Goal: Task Accomplishment & Management: Complete application form

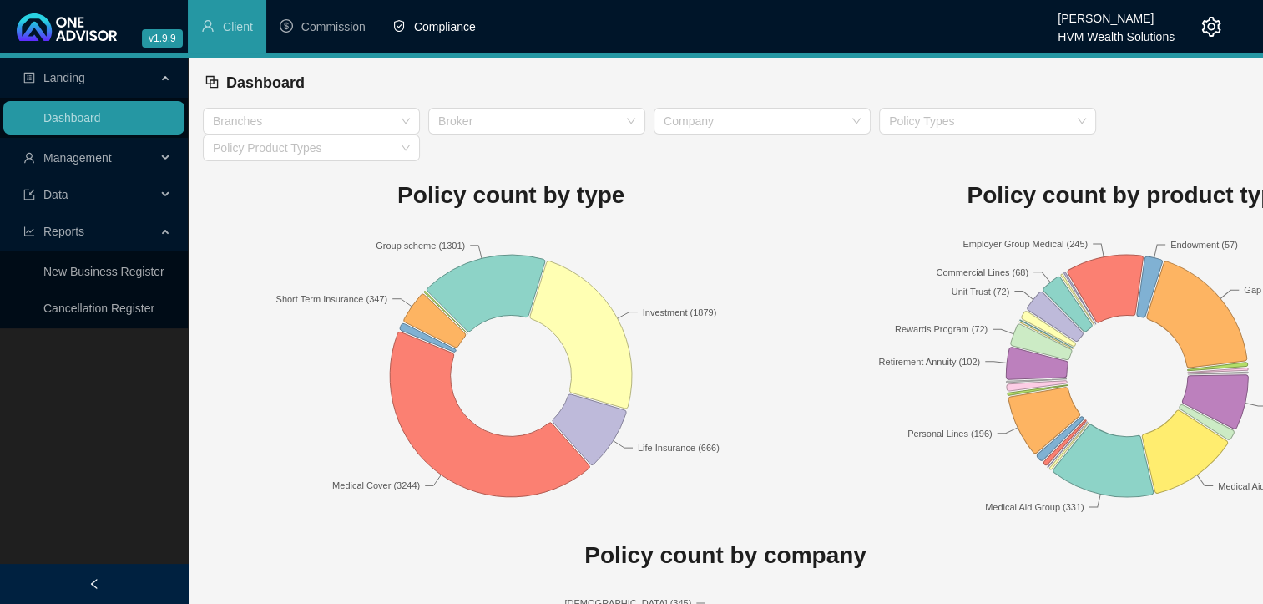
click at [468, 32] on span "Compliance" at bounding box center [445, 26] width 62 height 13
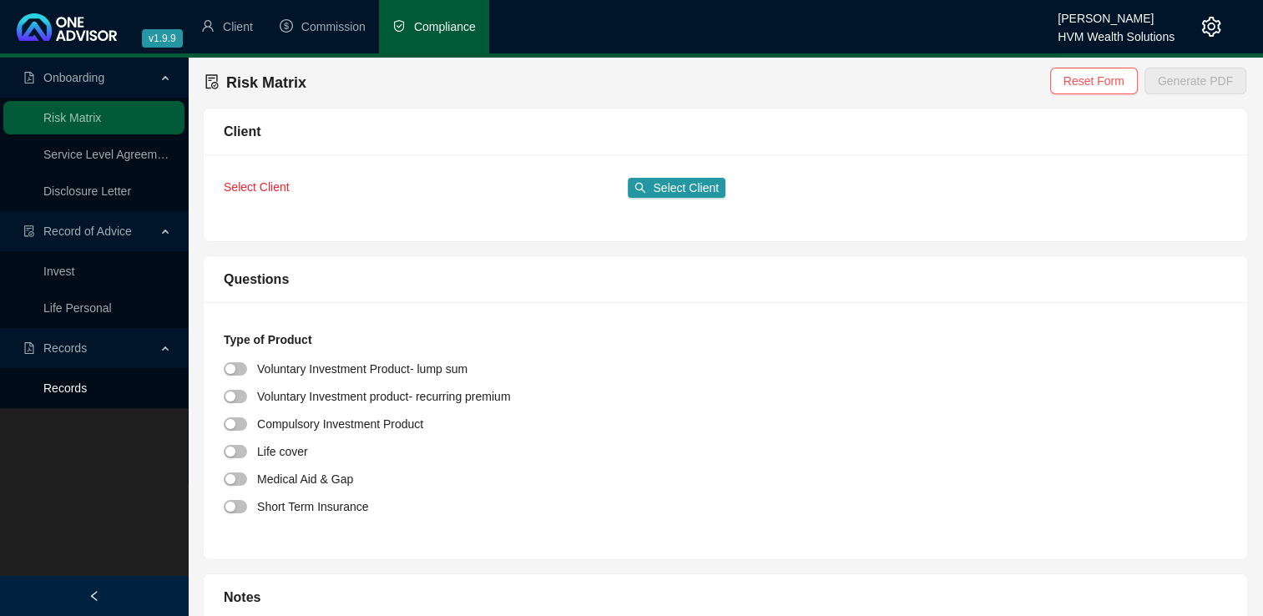
click at [68, 392] on link "Records" at bounding box center [64, 388] width 43 height 13
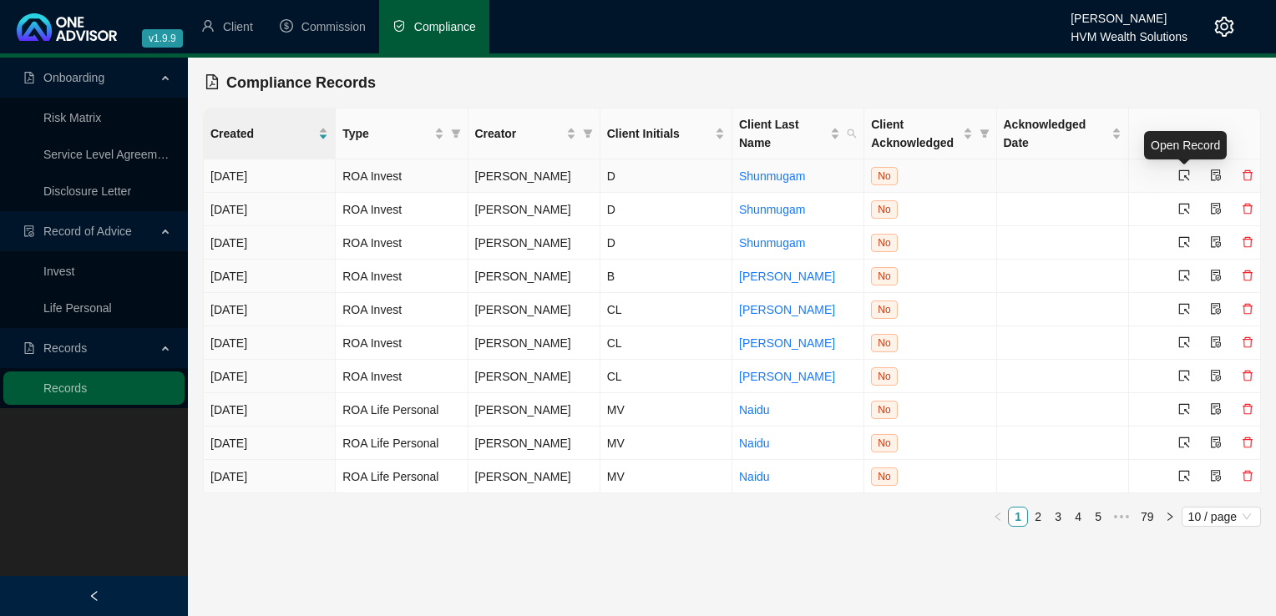
click at [1179, 169] on icon "select" at bounding box center [1184, 175] width 12 height 12
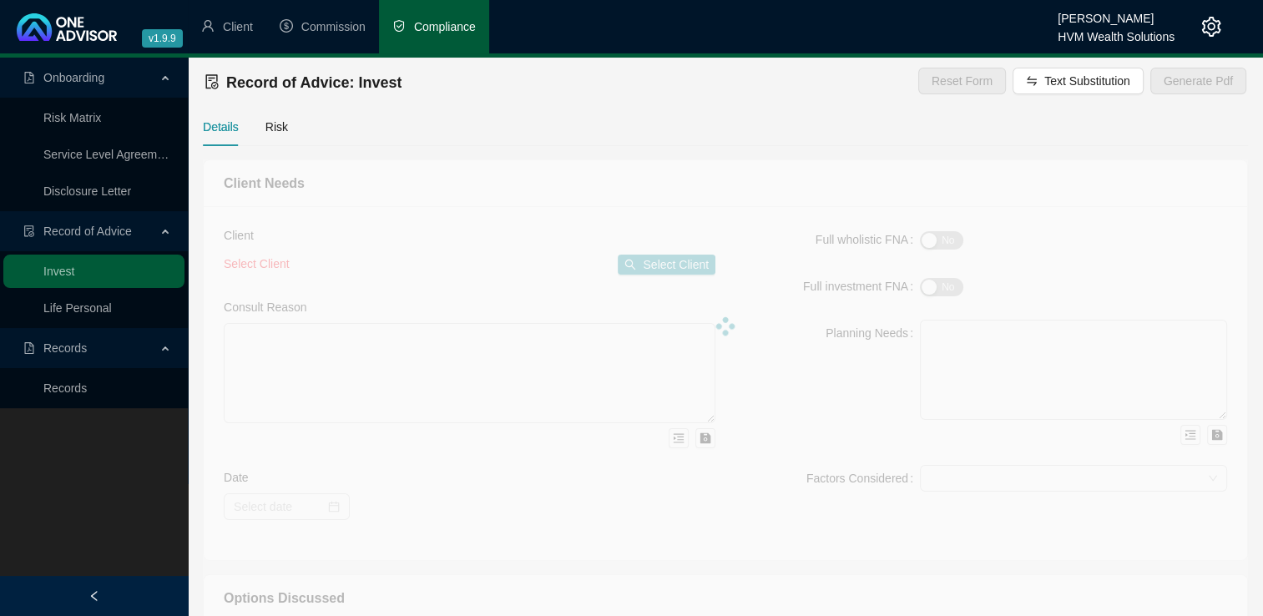
type textarea "Your employer’s retirement fund is in the process of liquidation, and you would…"
type textarea "This advice forms part of your retirement planning and is therefore focused adv…"
type textarea "Lor ipsumd sitametc ad Elit 0326 sed doei tempo inci utlaboree d magnaal enimad…"
type textarea "Based on our proposal, you confirmed your decision to proceed with transferring…"
type textarea "Retirement Annuity - as explained above."
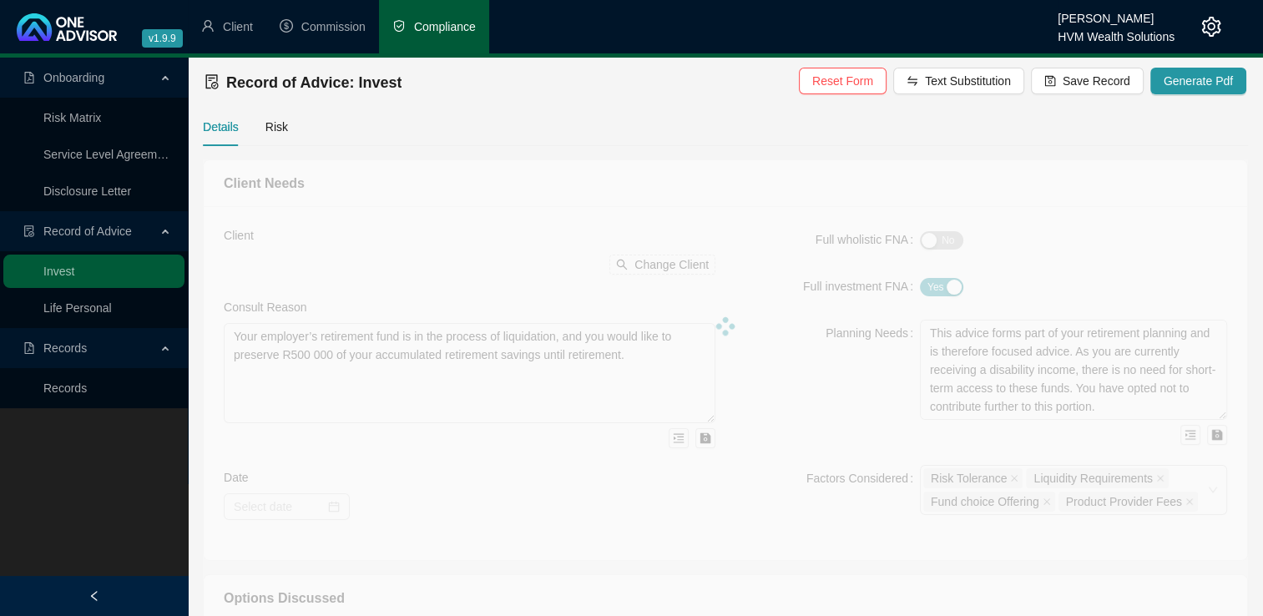
type input "[DATE]"
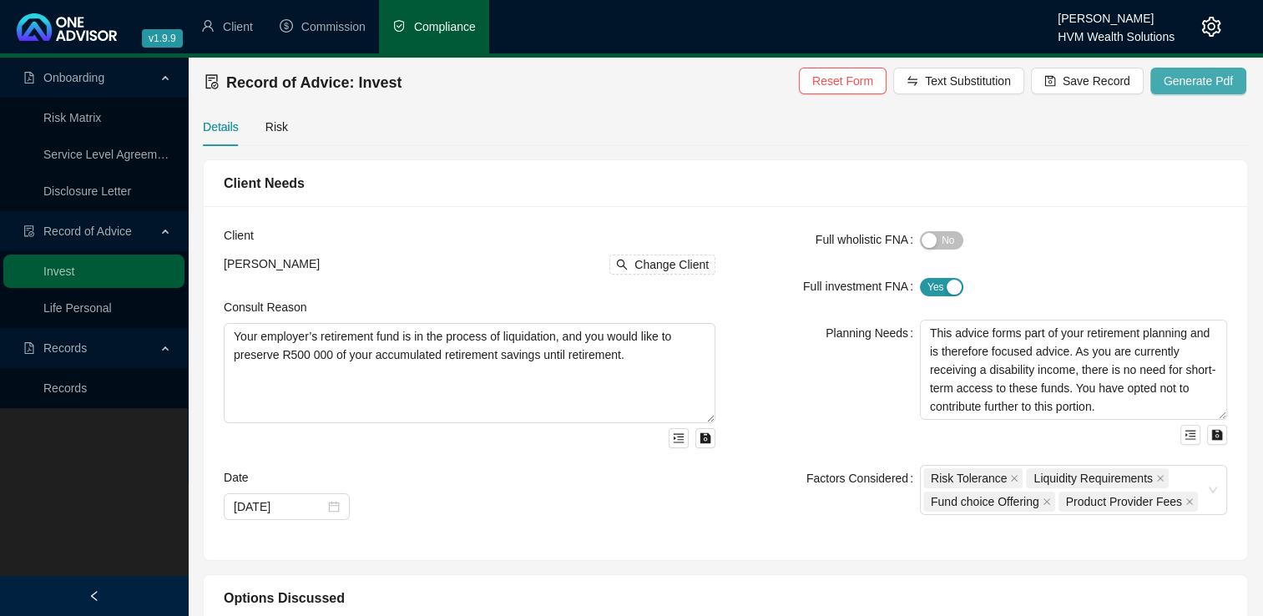
click at [1189, 88] on span "Generate Pdf" at bounding box center [1198, 81] width 69 height 18
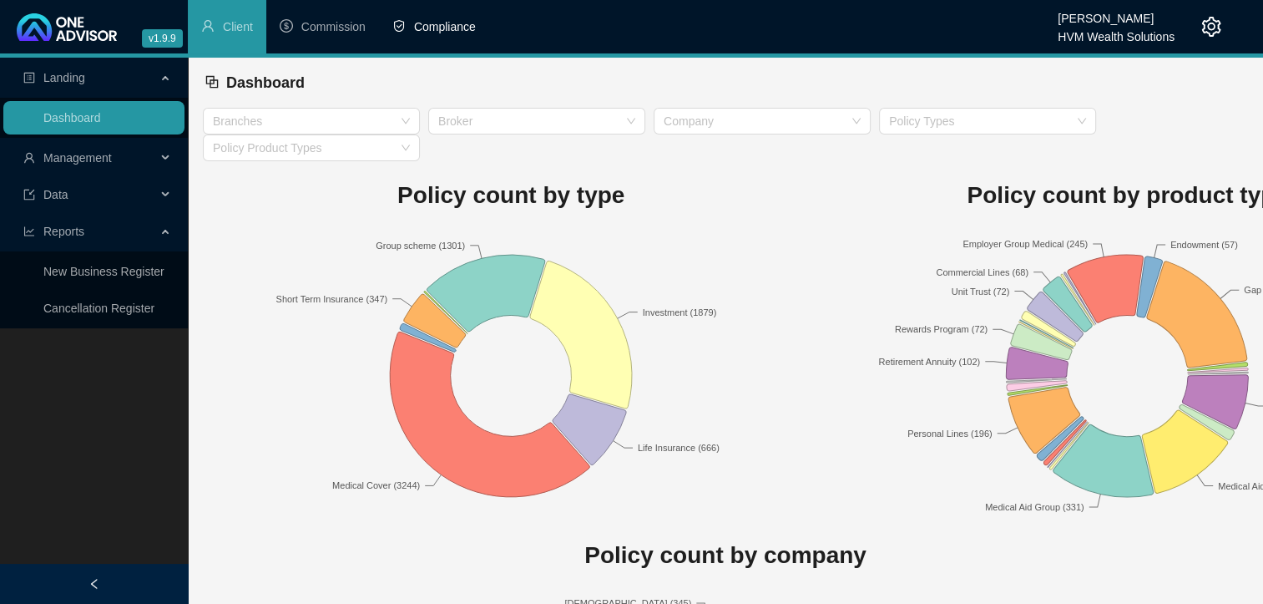
click at [439, 36] on li "Compliance" at bounding box center [434, 26] width 110 height 53
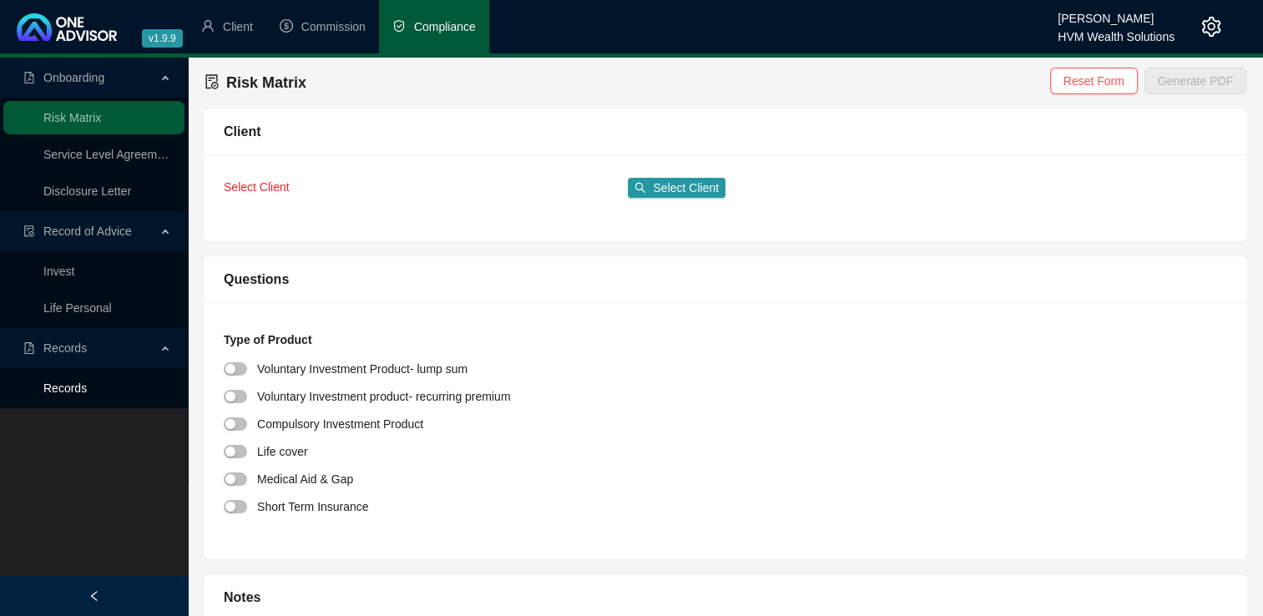
click at [87, 389] on link "Records" at bounding box center [64, 388] width 43 height 13
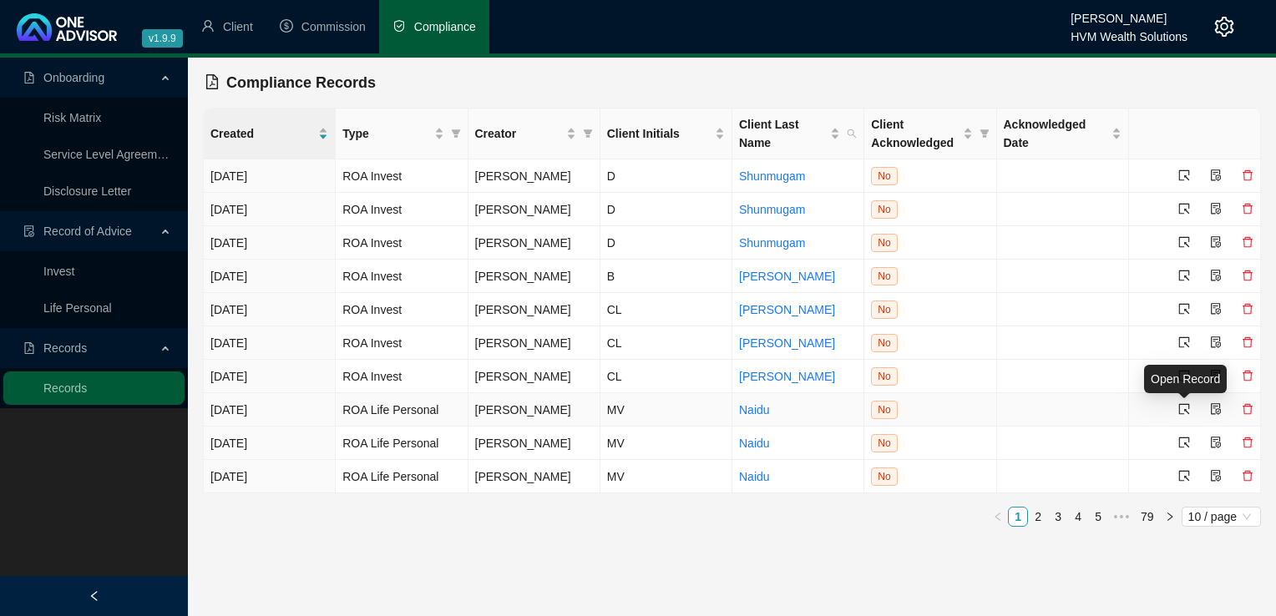
click at [1183, 414] on icon "select" at bounding box center [1184, 409] width 11 height 11
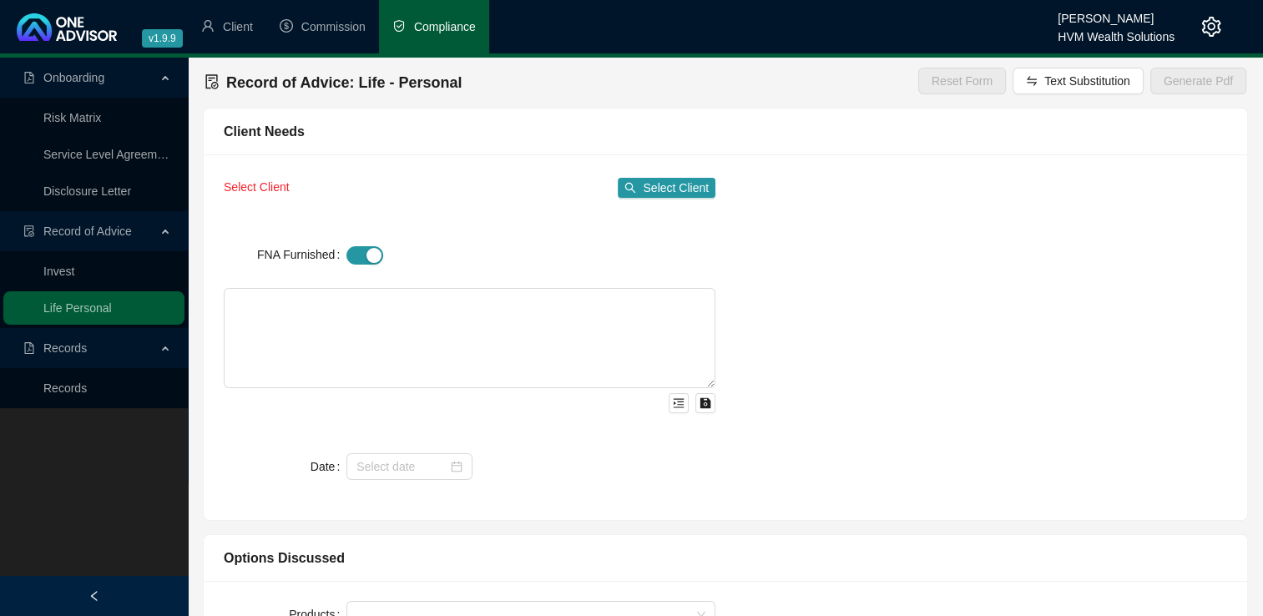
type textarea "This Record of Advice (ROA) serves to document the sequence of steps that were …"
type input "25000000"
type input "10"
type input "3463"
type textarea "Data relating to your shareholding was gathered and used to conduct a FNA. The …"
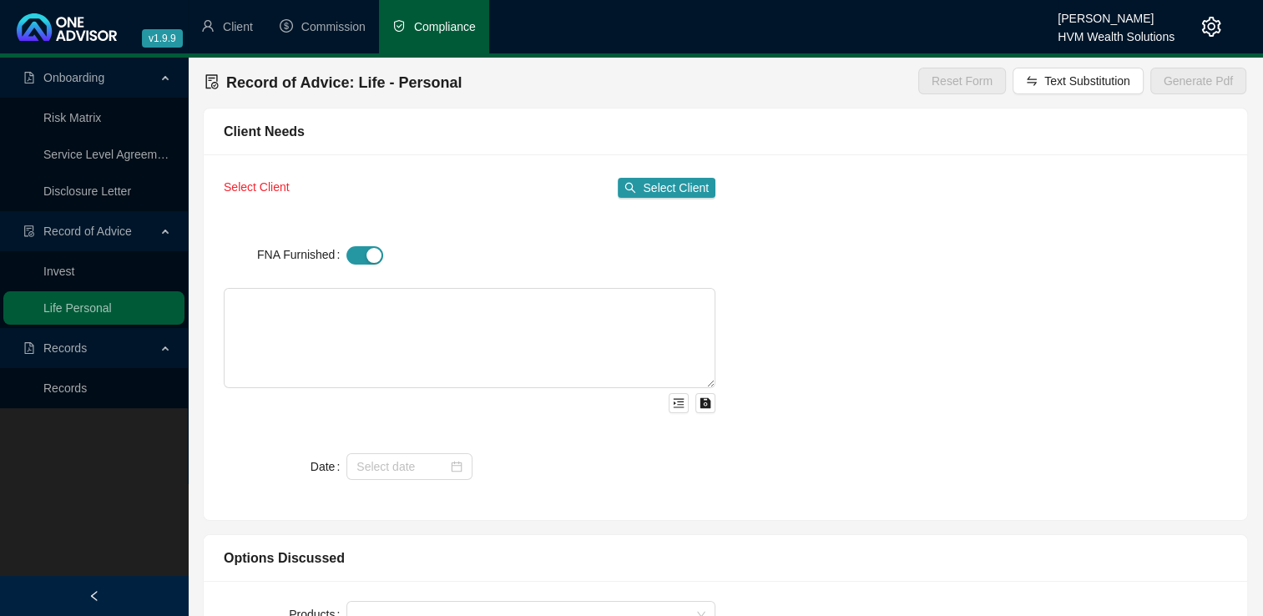
type textarea "Refer to confirmation letter - Upon considering all relevant points of my provi…"
type input "25000000"
type input "10"
type input "3463"
type input "33552"
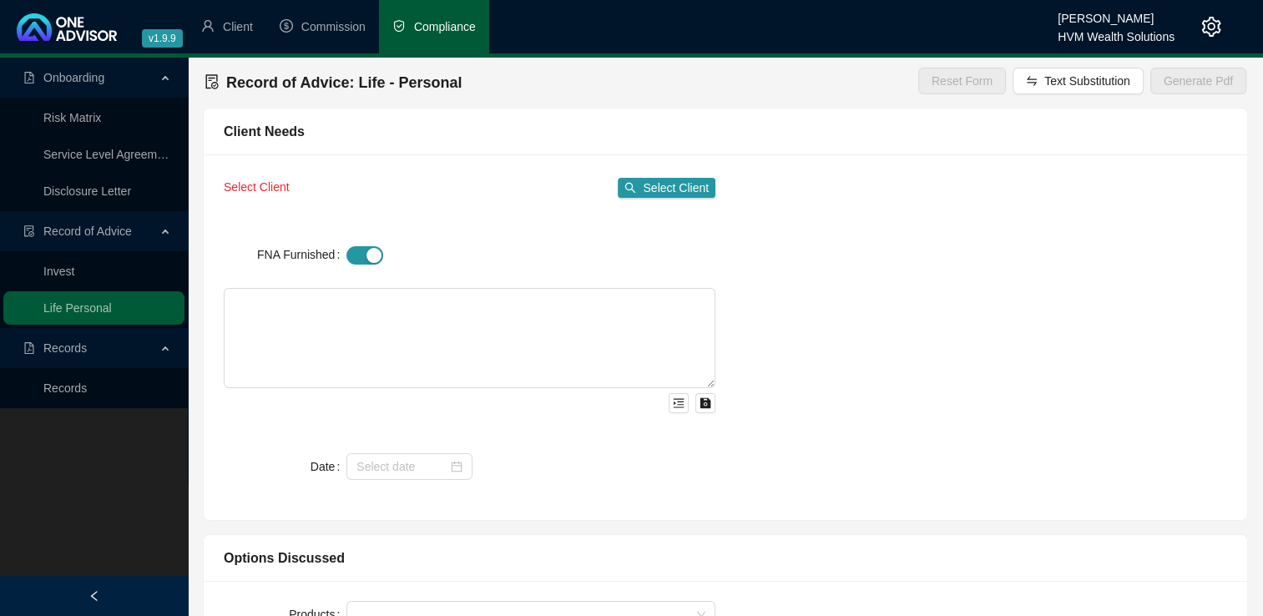
type input "11184"
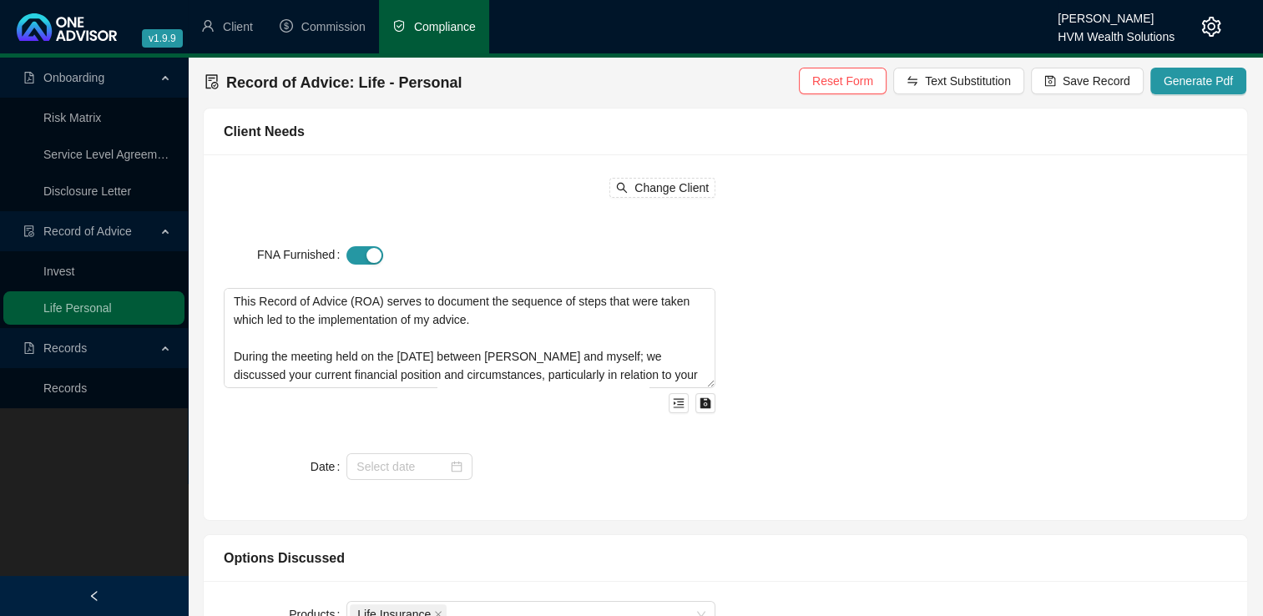
type input "2025-09-15"
click at [1186, 87] on span "Generate Pdf" at bounding box center [1198, 81] width 69 height 18
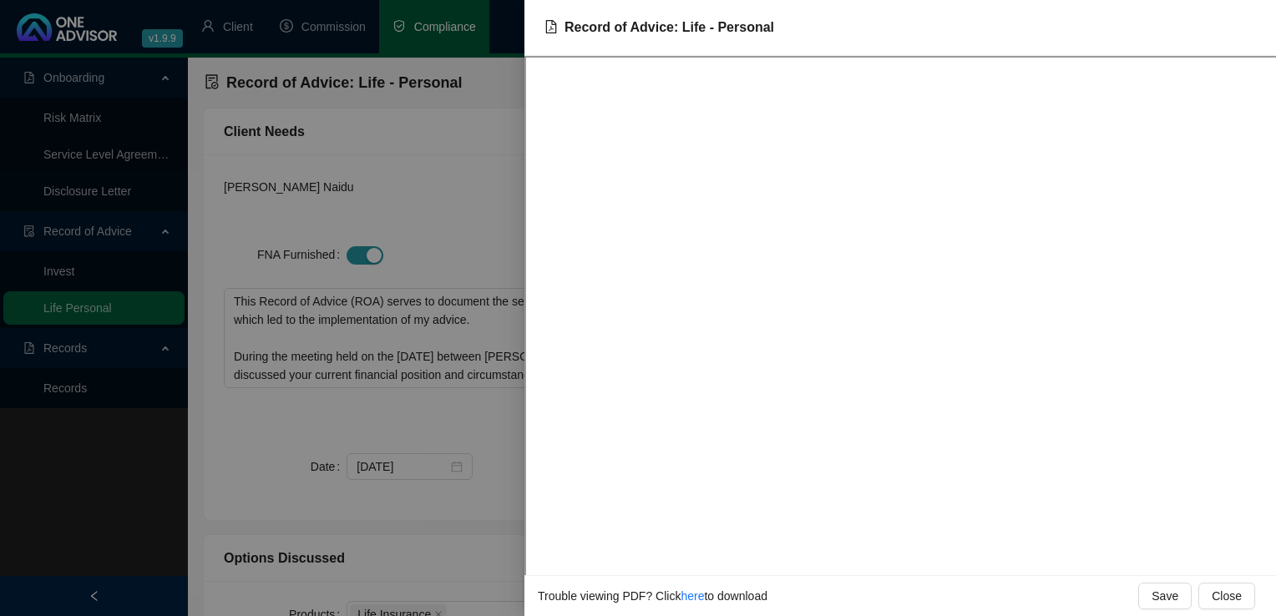
click at [512, 190] on div at bounding box center [638, 308] width 1276 height 616
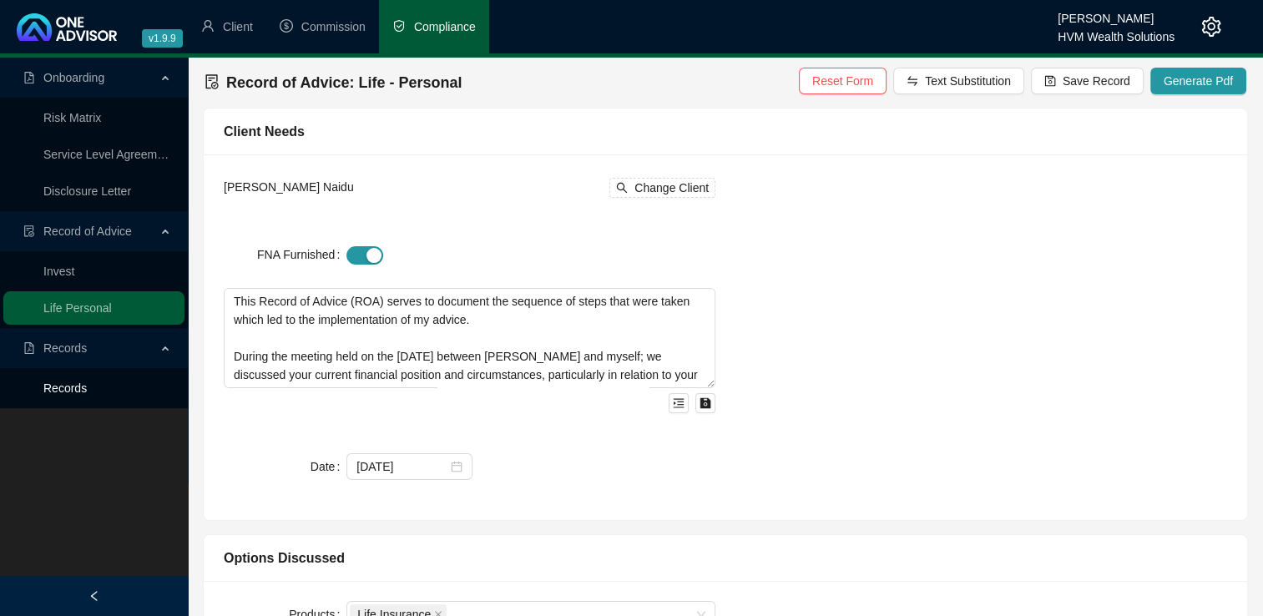
click at [87, 386] on link "Records" at bounding box center [64, 388] width 43 height 13
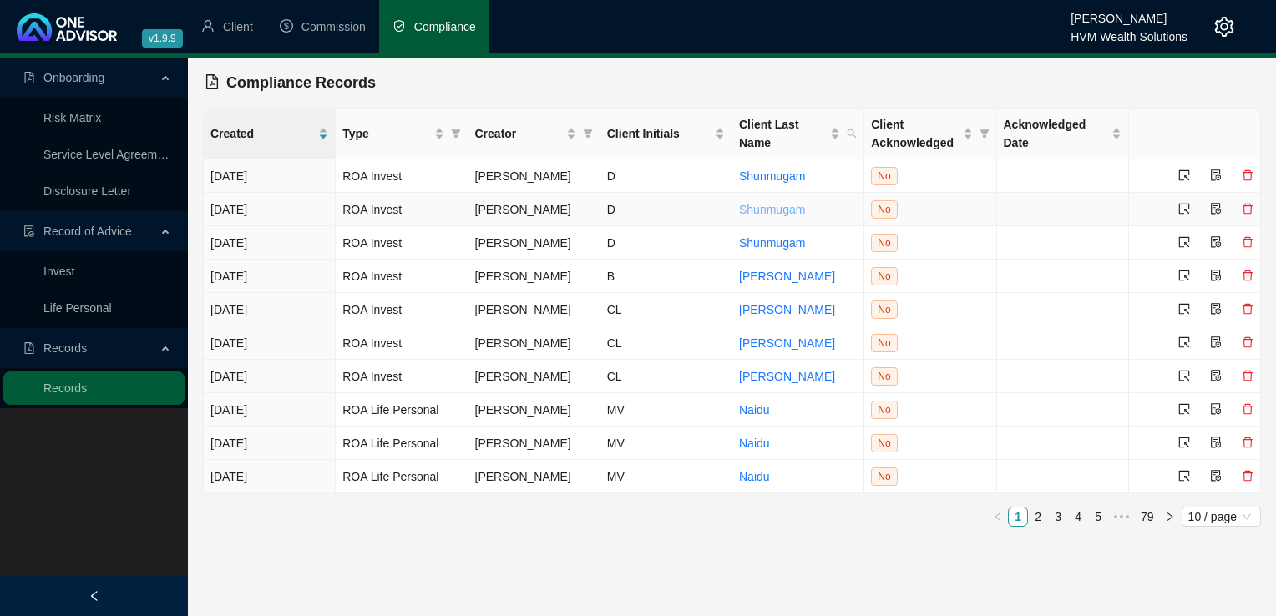
click at [798, 212] on link "Shunmugam" at bounding box center [772, 209] width 66 height 13
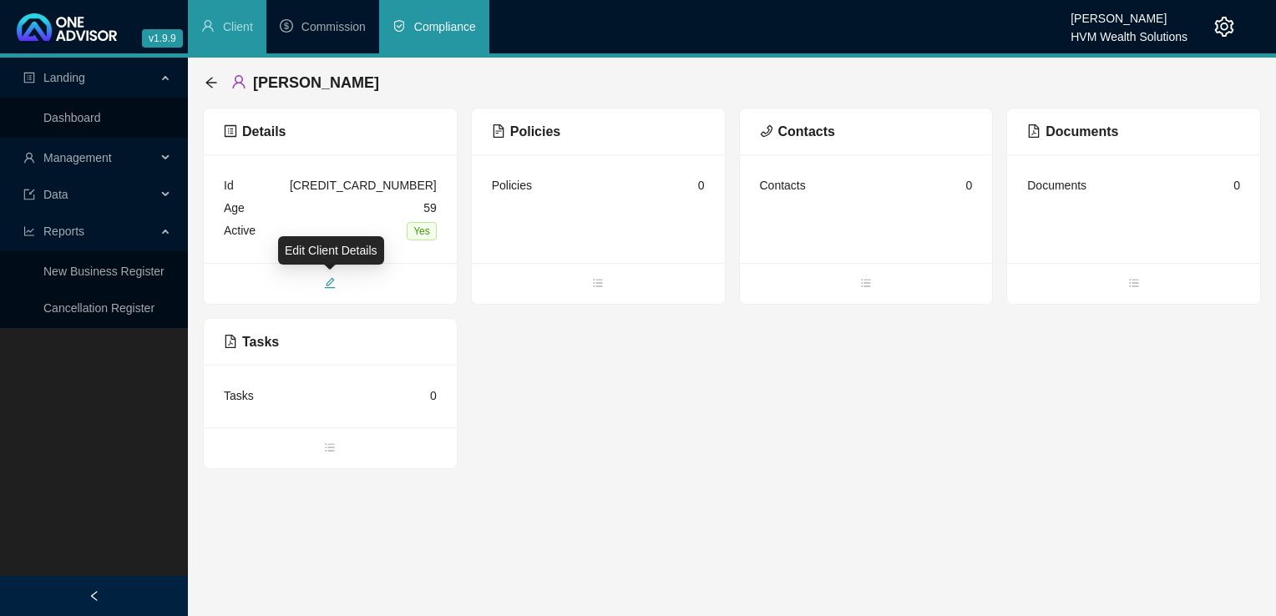
click at [334, 290] on span "edit" at bounding box center [330, 285] width 253 height 18
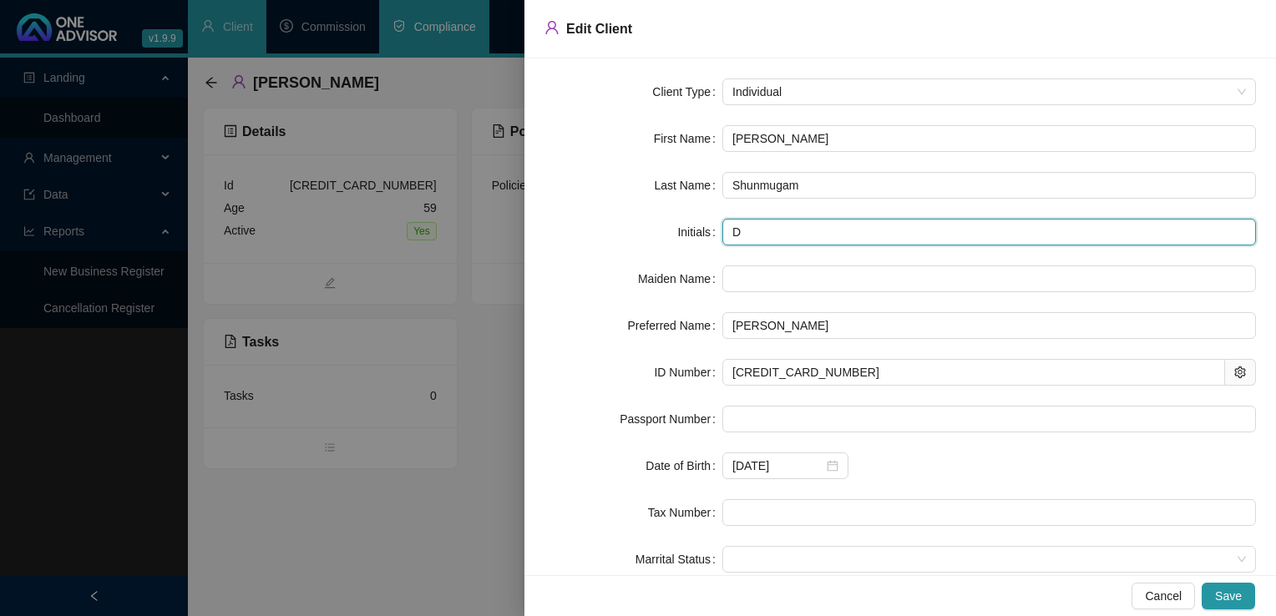
click at [830, 234] on input "D" at bounding box center [988, 232] width 533 height 27
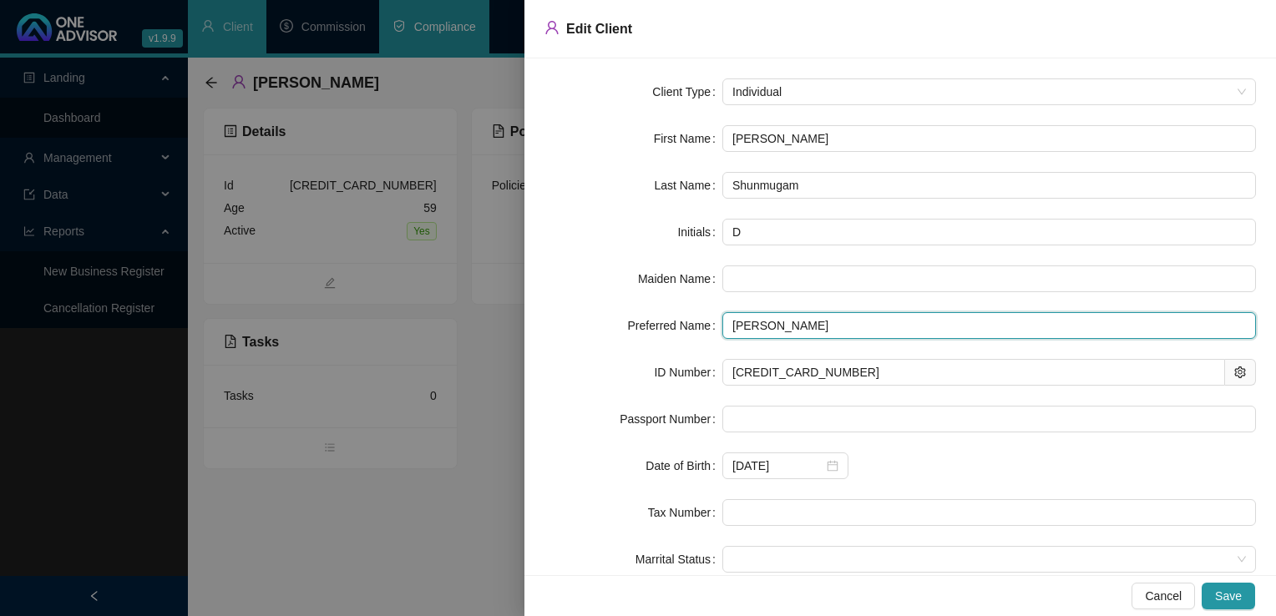
click at [858, 336] on input "Dean" at bounding box center [988, 325] width 533 height 27
type input "D"
type input "Dean"
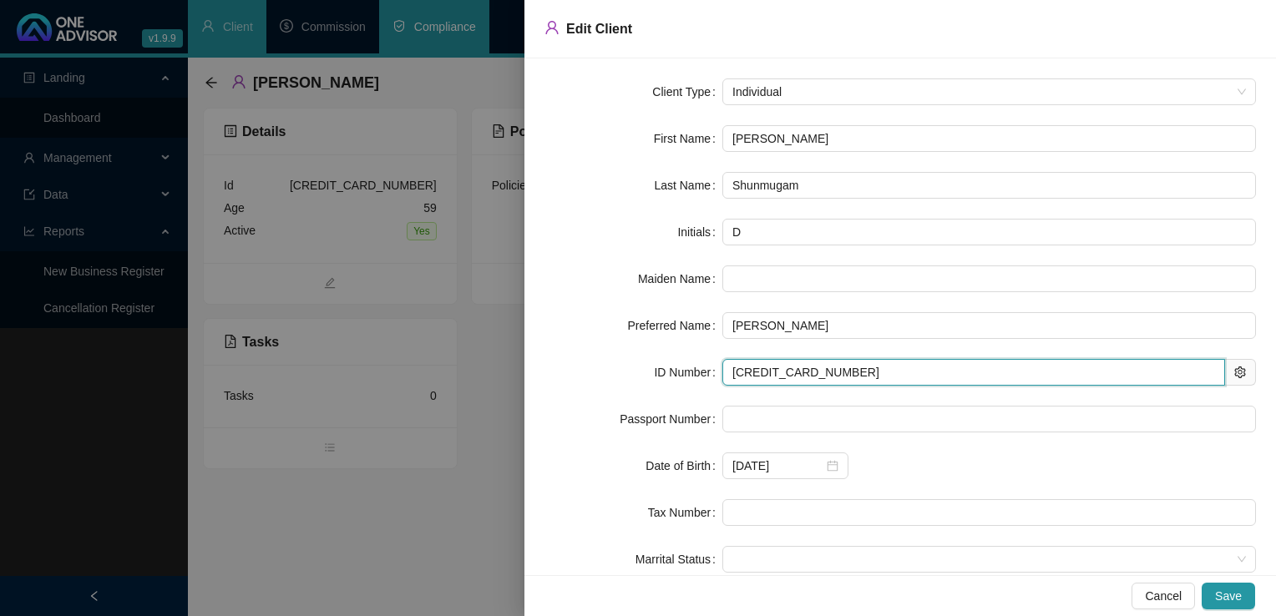
click at [729, 373] on input "6602225214086" at bounding box center [973, 372] width 503 height 27
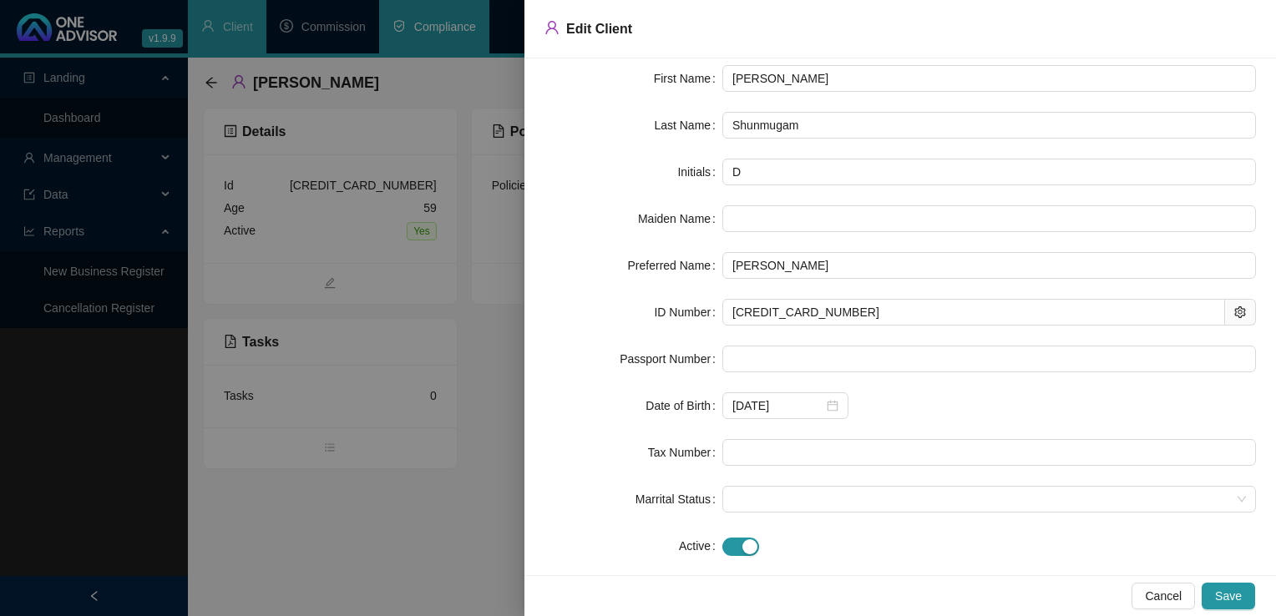
scroll to position [83, 0]
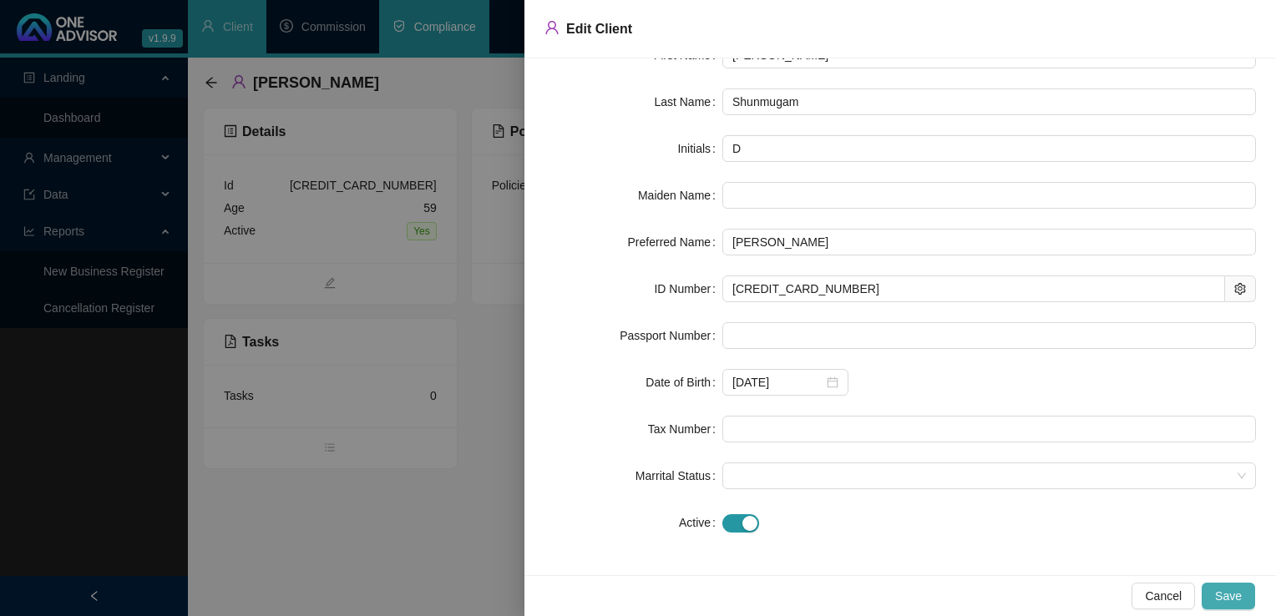
click at [1221, 604] on span "Save" at bounding box center [1228, 596] width 27 height 18
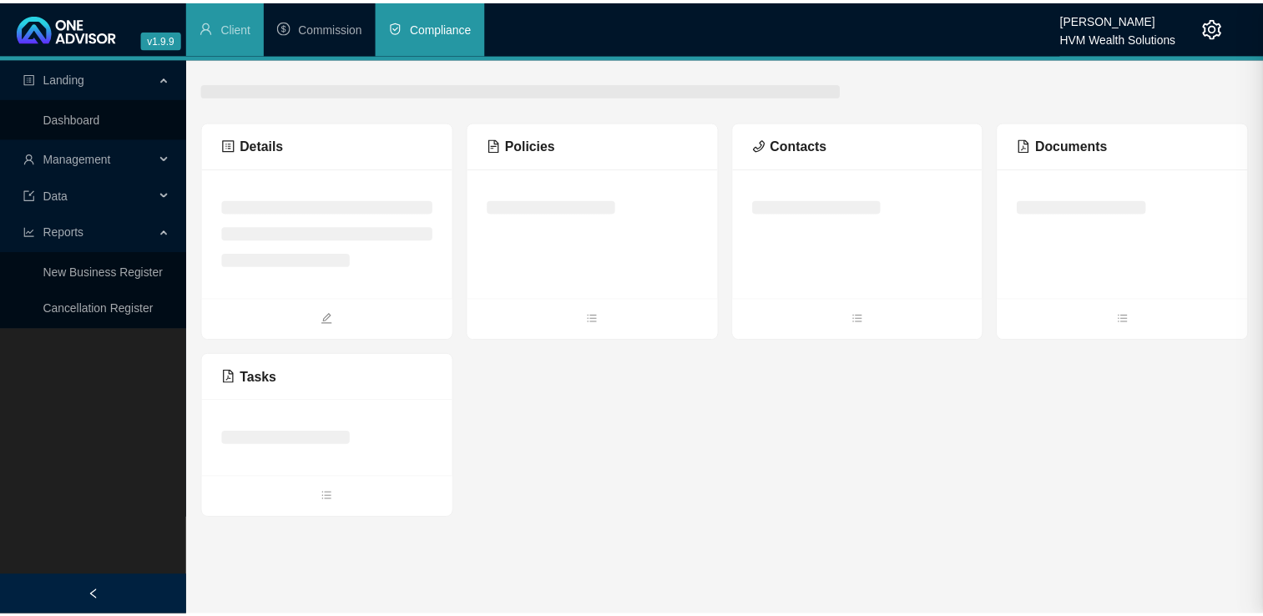
scroll to position [0, 0]
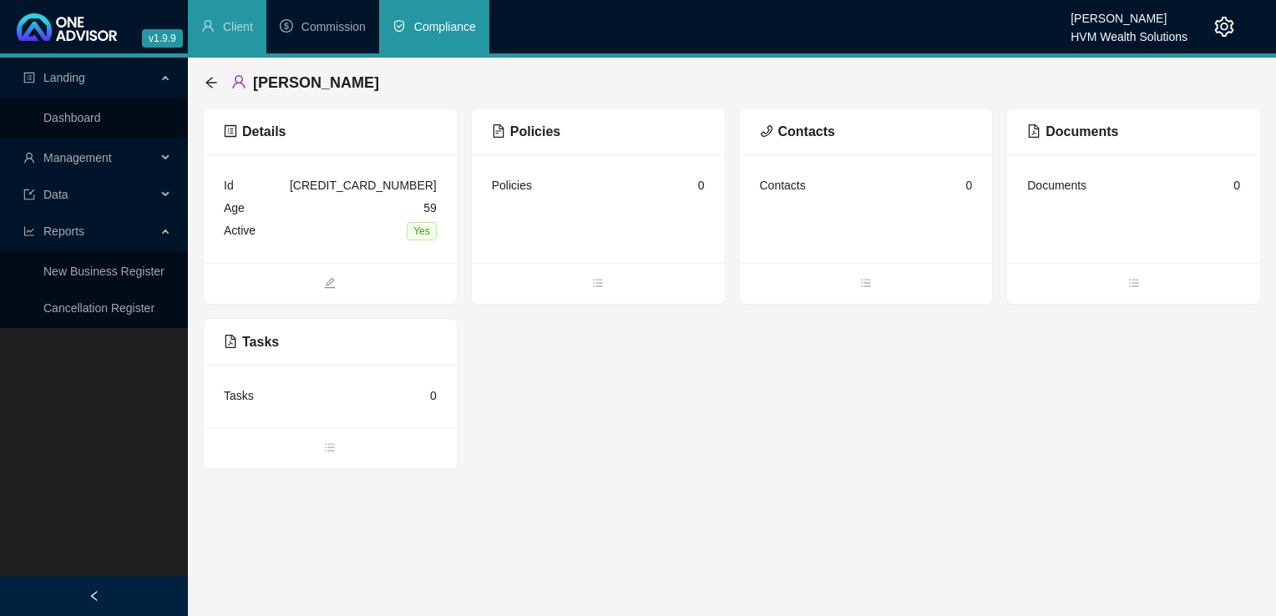
click at [447, 28] on span "Compliance" at bounding box center [445, 26] width 62 height 13
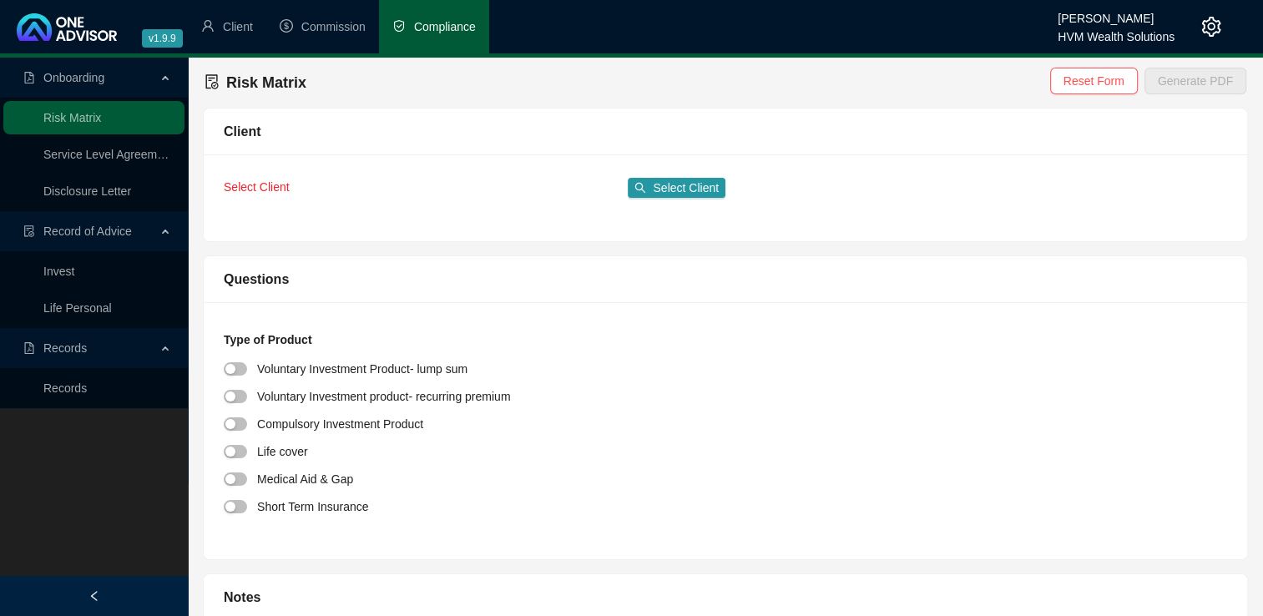
click at [761, 321] on div "Type of Product Voluntary Investment Product- lump sum Voluntary Investment pro…" at bounding box center [726, 430] width 1044 height 257
click at [110, 333] on span "Records" at bounding box center [89, 347] width 133 height 33
click at [116, 360] on span "Records" at bounding box center [89, 347] width 133 height 33
click at [87, 387] on link "Records" at bounding box center [64, 388] width 43 height 13
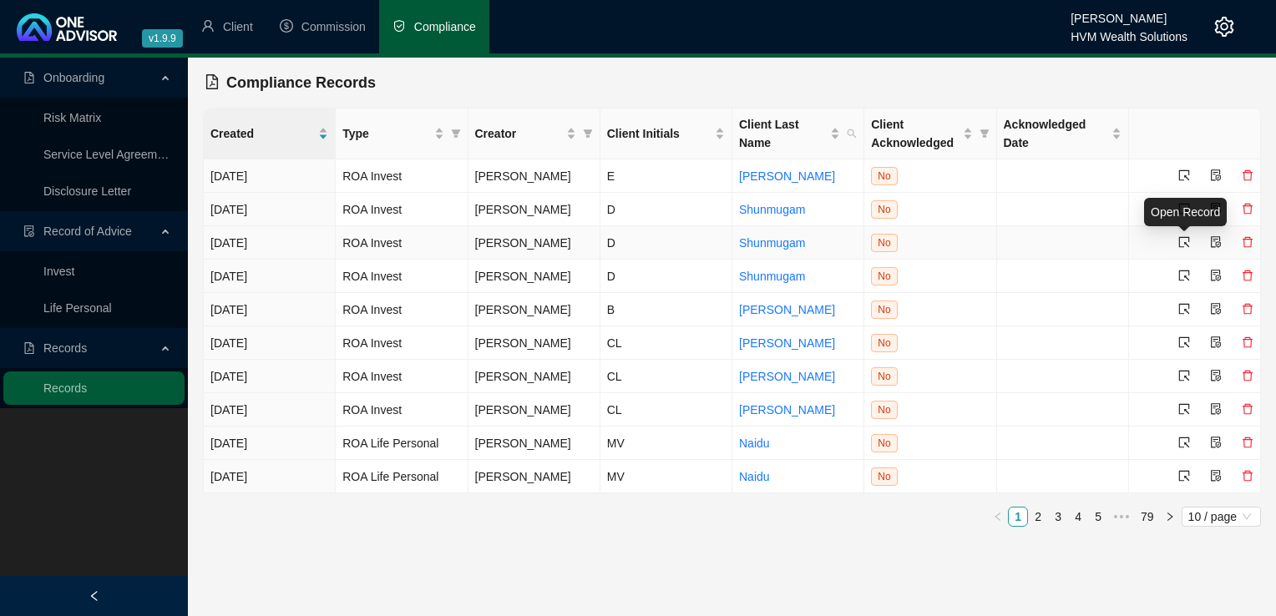
click at [1180, 245] on icon "select" at bounding box center [1184, 242] width 12 height 12
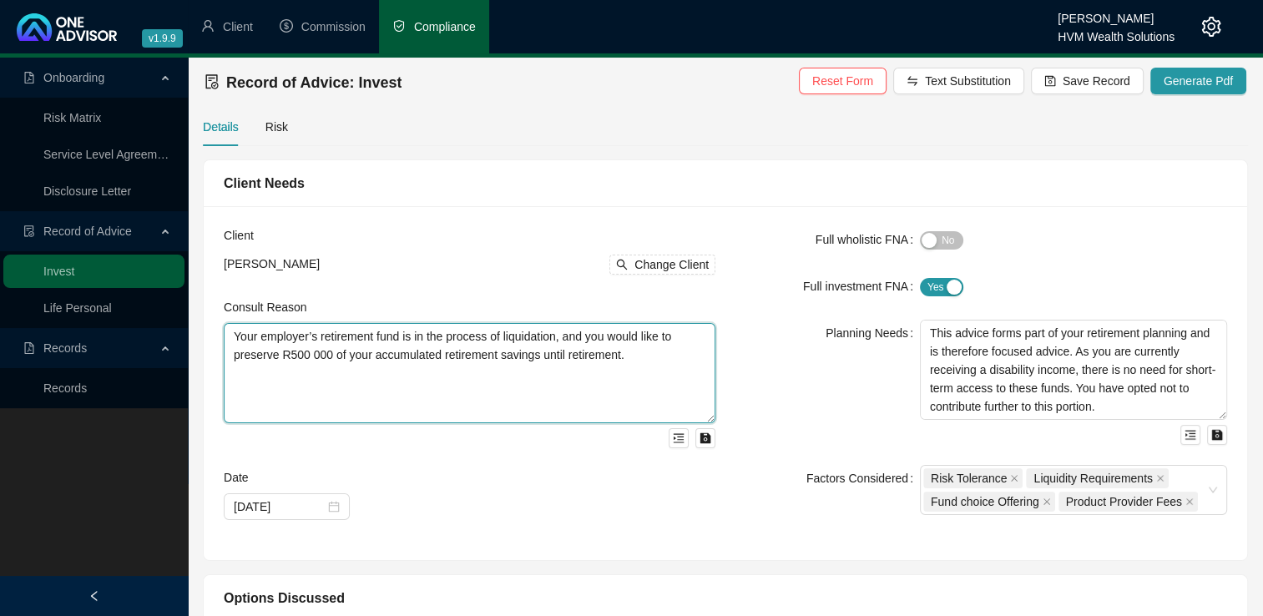
click at [689, 368] on textarea "Your employer’s retirement fund is in the process of liquidation, and you would…" at bounding box center [470, 373] width 492 height 100
type textarea "Your employer’s retirement fund is in the process of liquidation, and you would…"
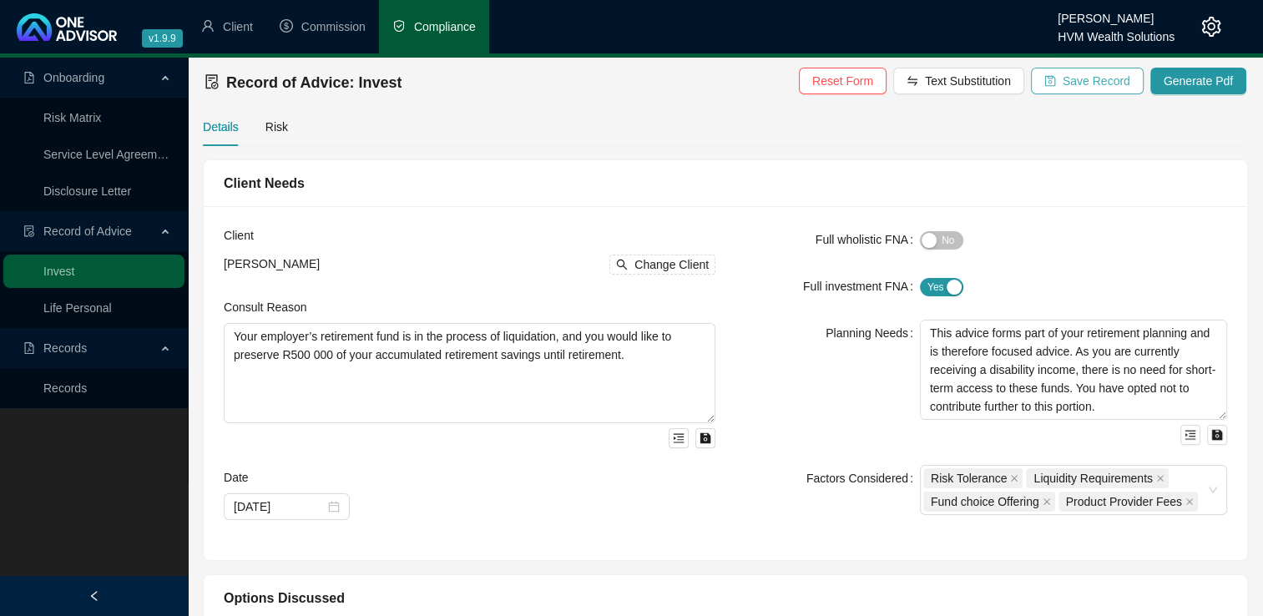
click at [1117, 82] on span "Save Record" at bounding box center [1097, 81] width 68 height 18
click at [695, 272] on span "Change Client" at bounding box center [671, 264] width 74 height 18
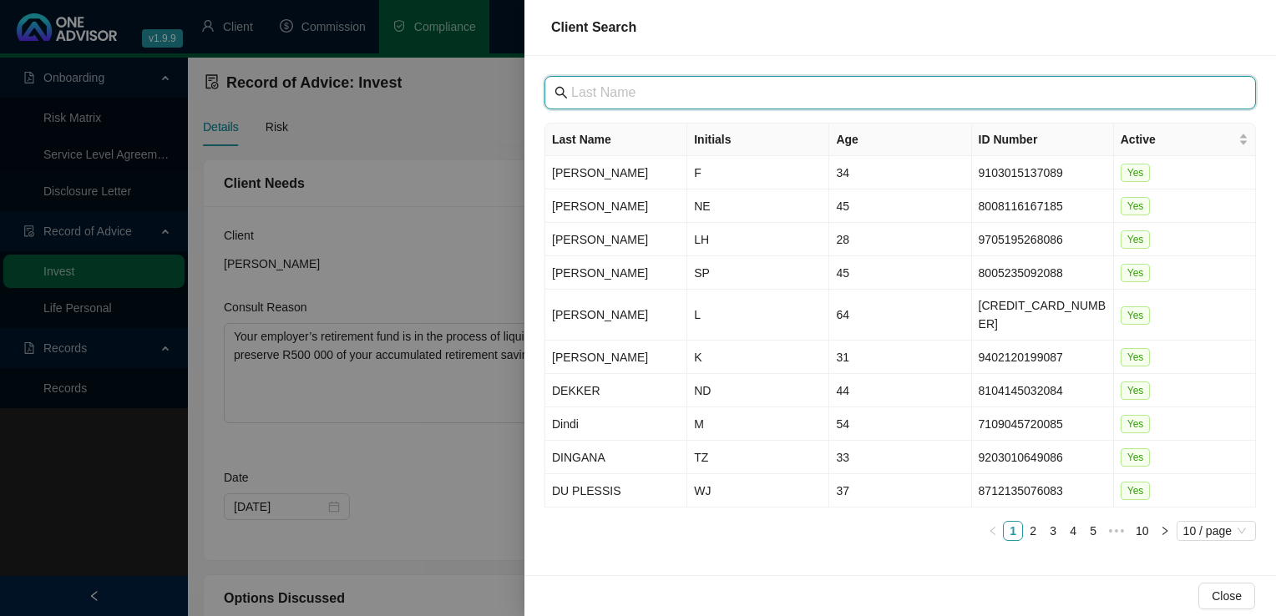
click at [762, 101] on input "text" at bounding box center [901, 93] width 661 height 20
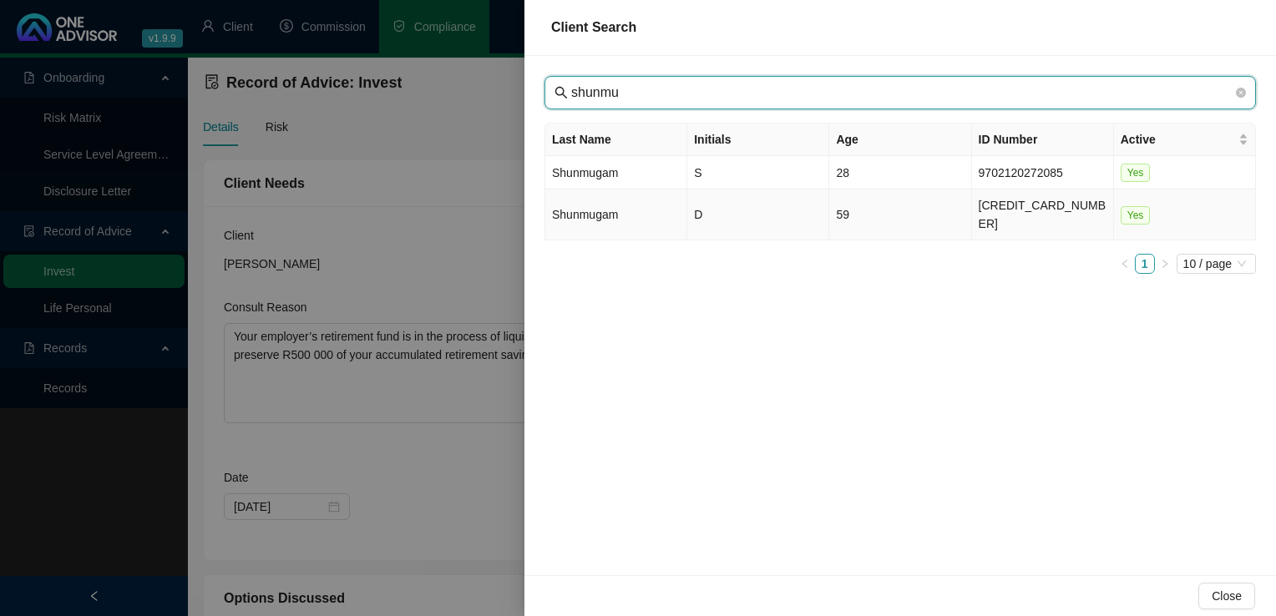
type input "shunmu"
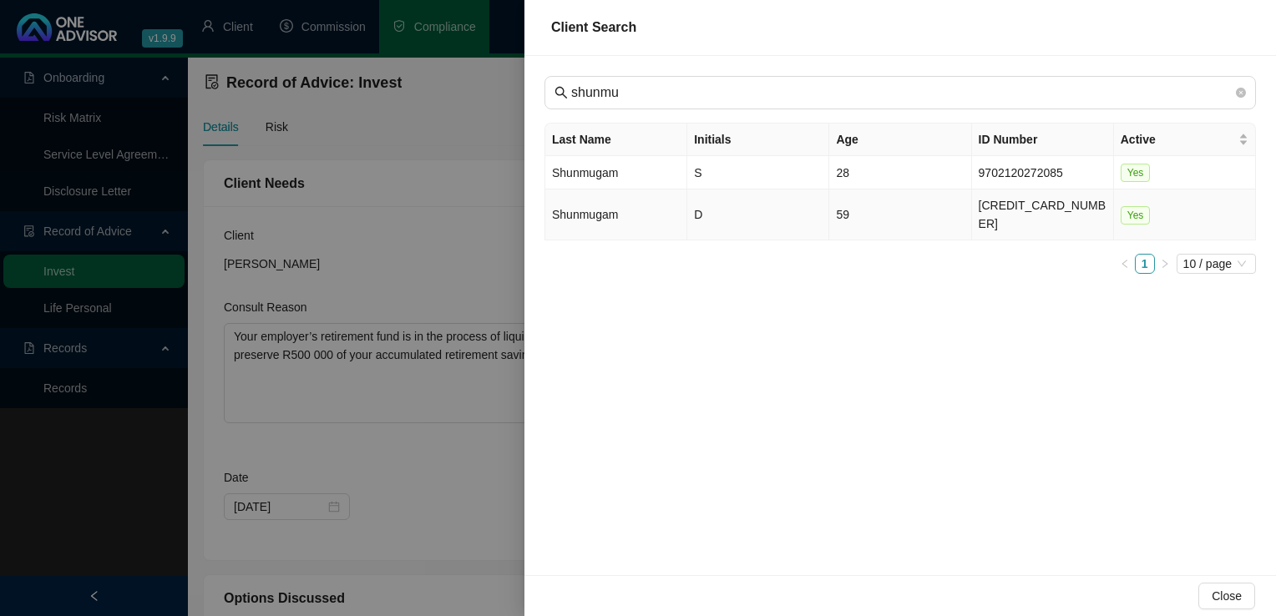
click at [582, 210] on td "Shunmugam" at bounding box center [616, 215] width 142 height 51
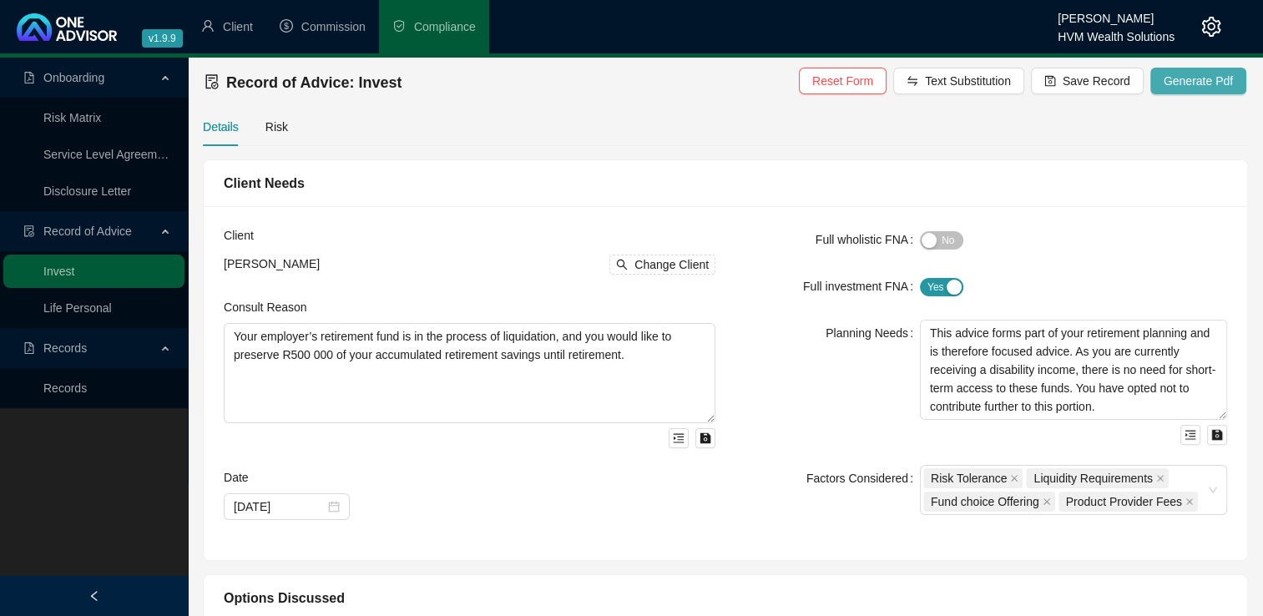
click at [1197, 88] on span "Generate Pdf" at bounding box center [1198, 81] width 69 height 18
